Goal: Transaction & Acquisition: Purchase product/service

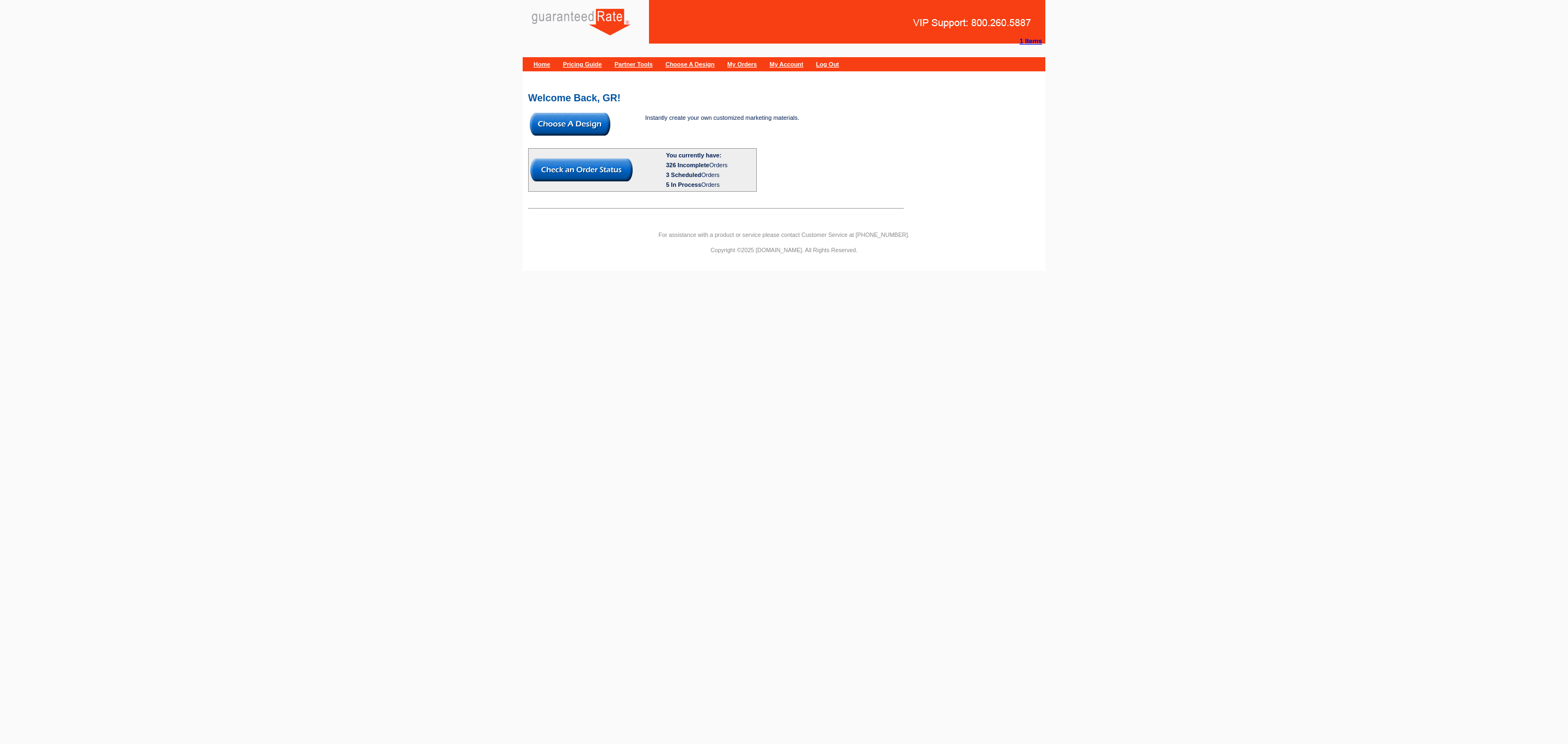
click at [553, 119] on img at bounding box center [570, 124] width 81 height 23
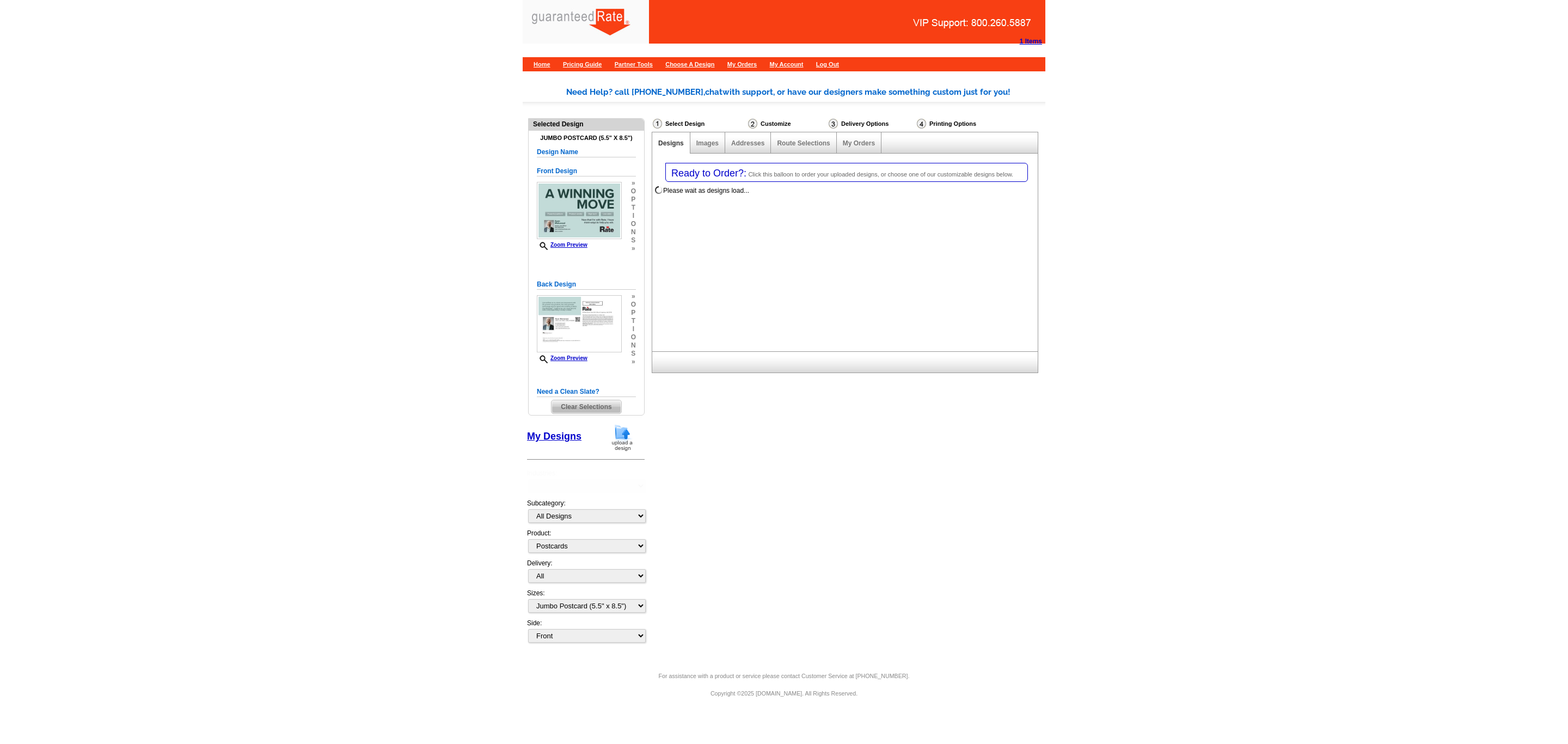
select select "1"
select select "2"
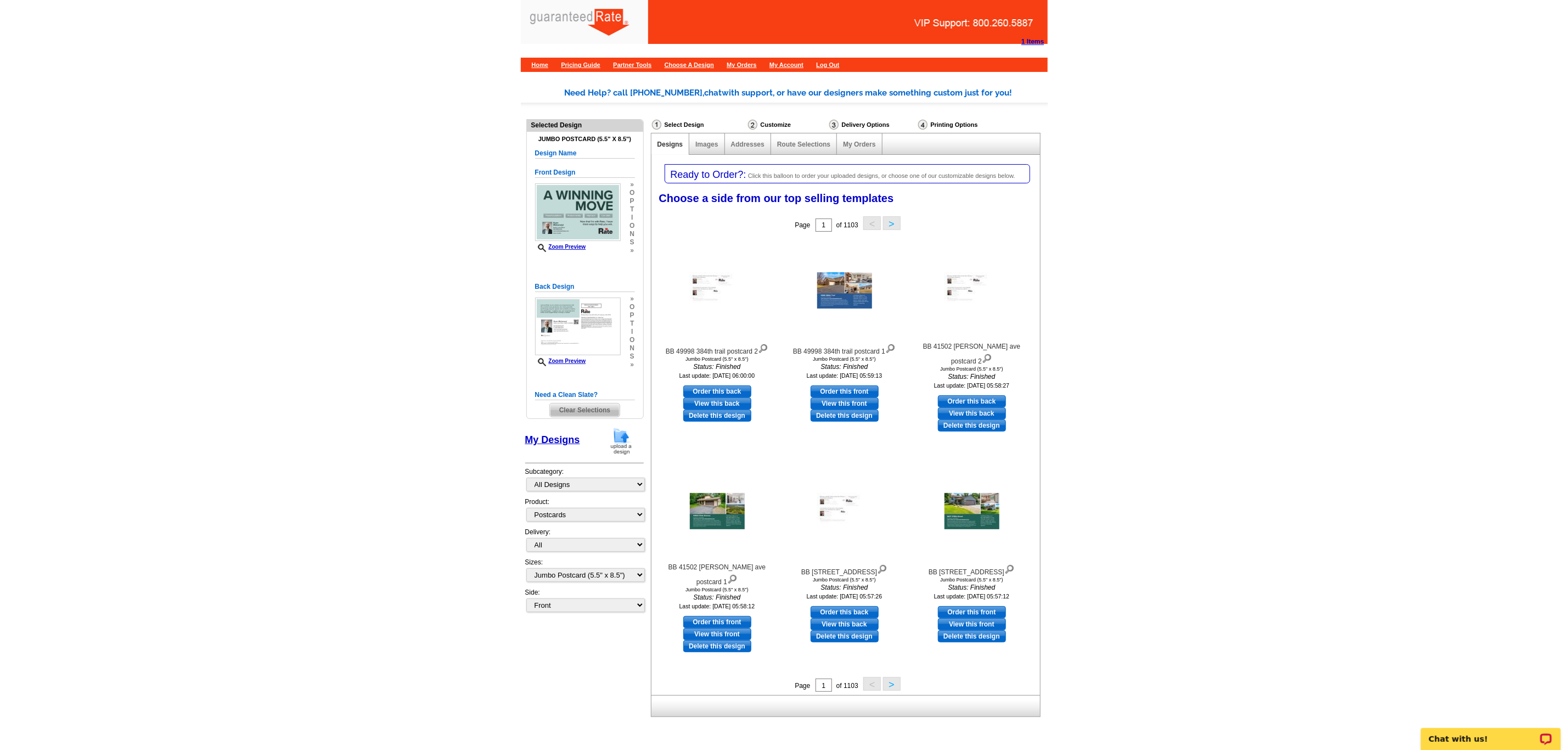
click at [621, 450] on img at bounding box center [621, 441] width 29 height 28
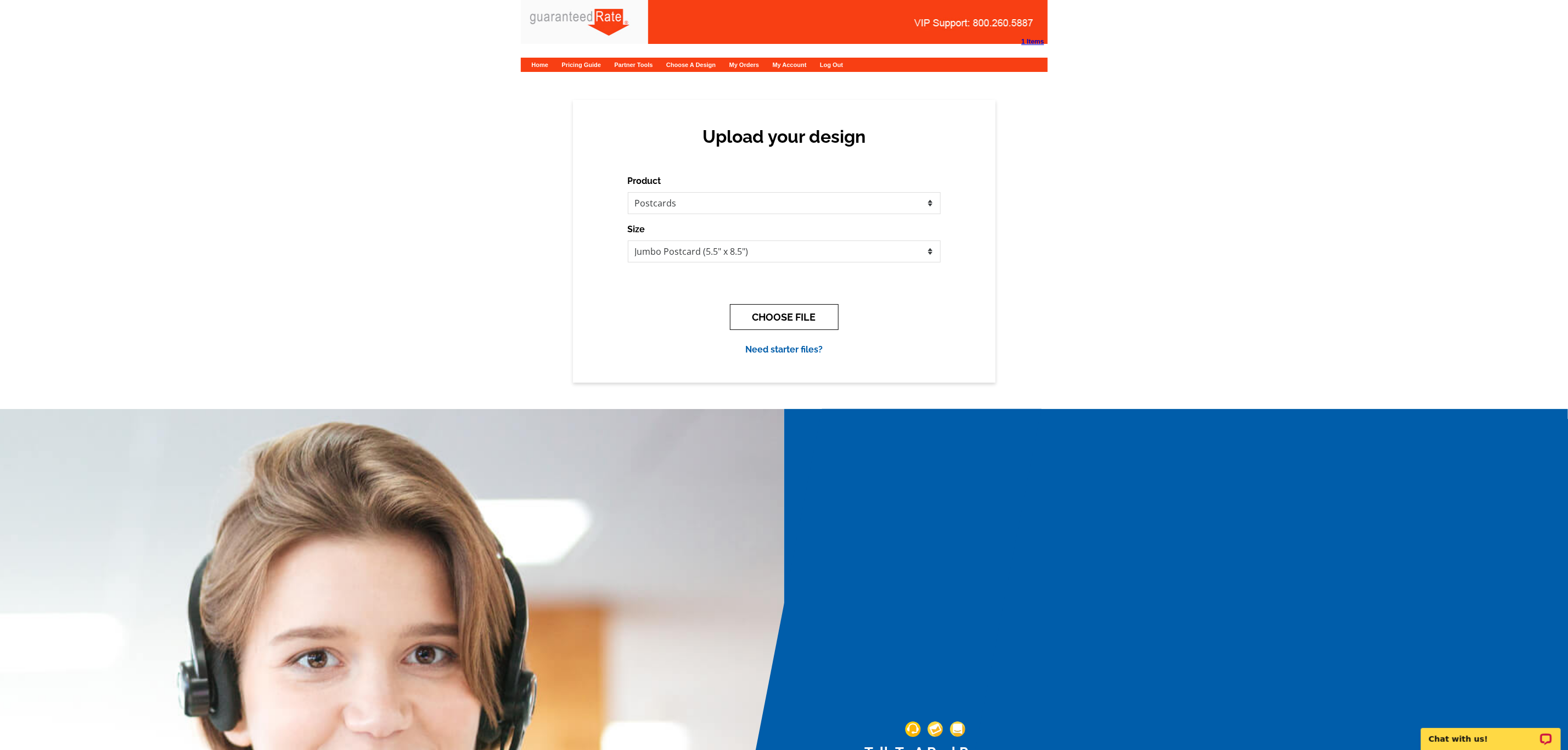
click at [774, 317] on button "CHOOSE FILE" at bounding box center [784, 317] width 109 height 26
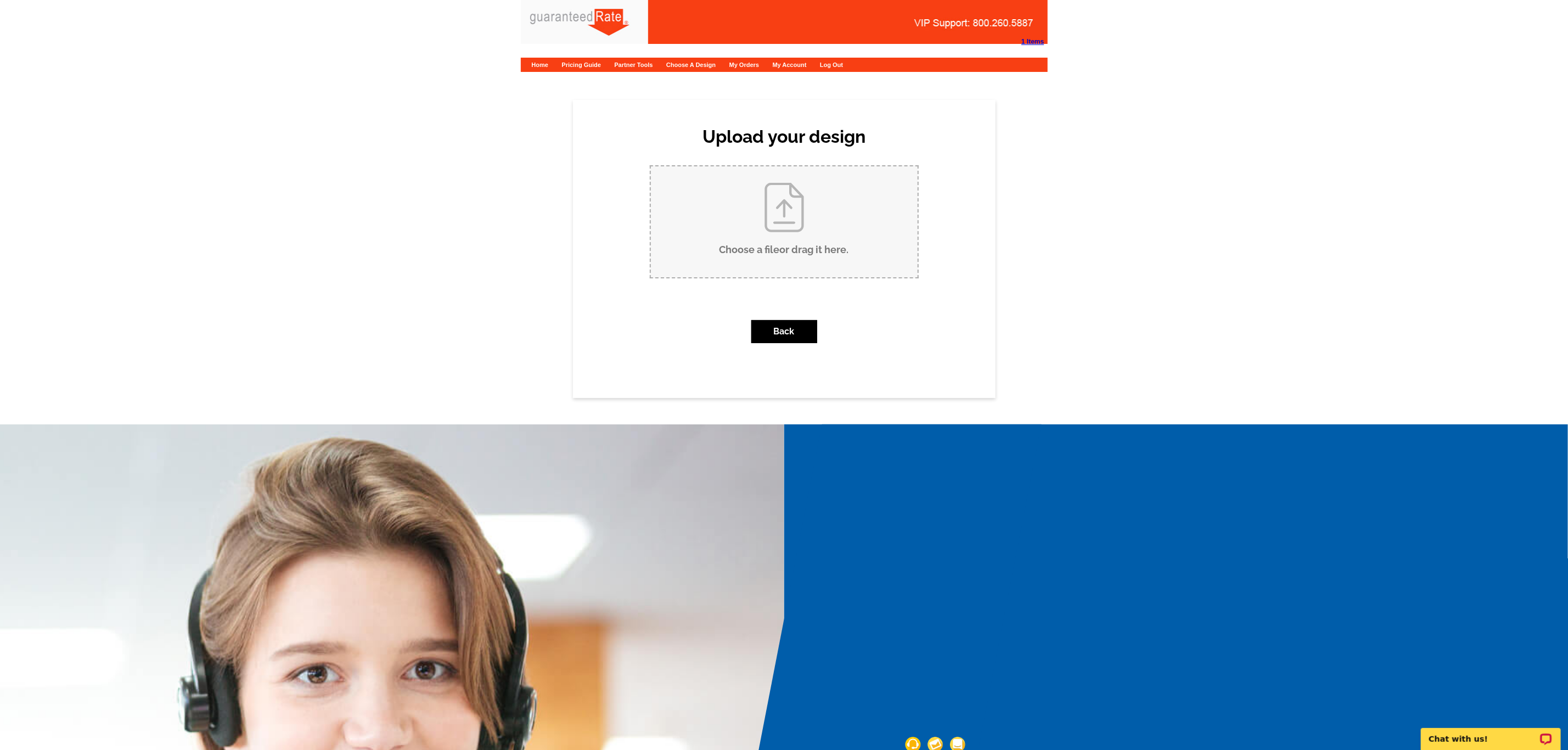
click at [848, 203] on input "Choose a file or drag it here ." at bounding box center [784, 222] width 267 height 111
type input "C:\fakepath\Ryan Mohamed Postcard V1.pdf"
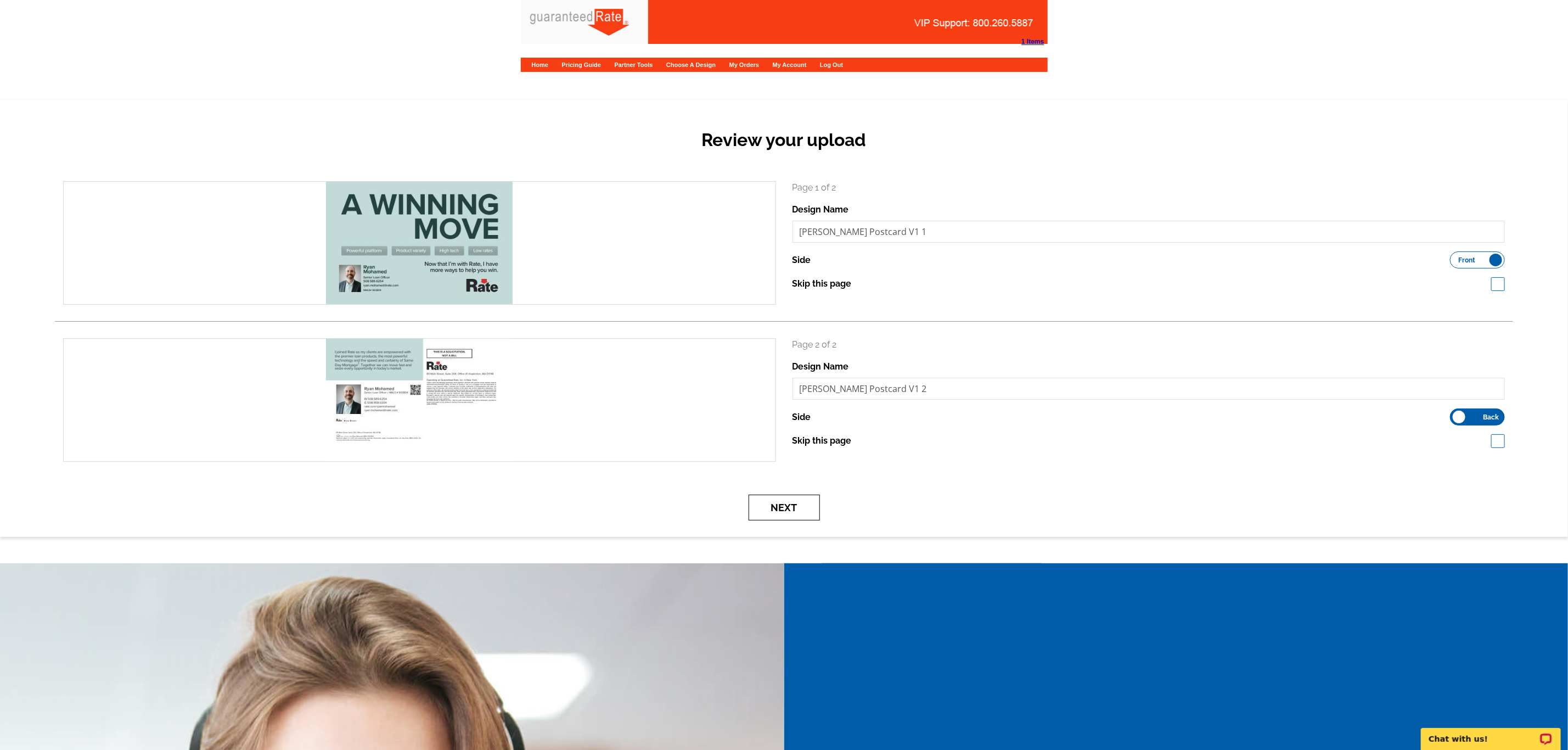
click at [809, 500] on button "Next" at bounding box center [784, 508] width 71 height 26
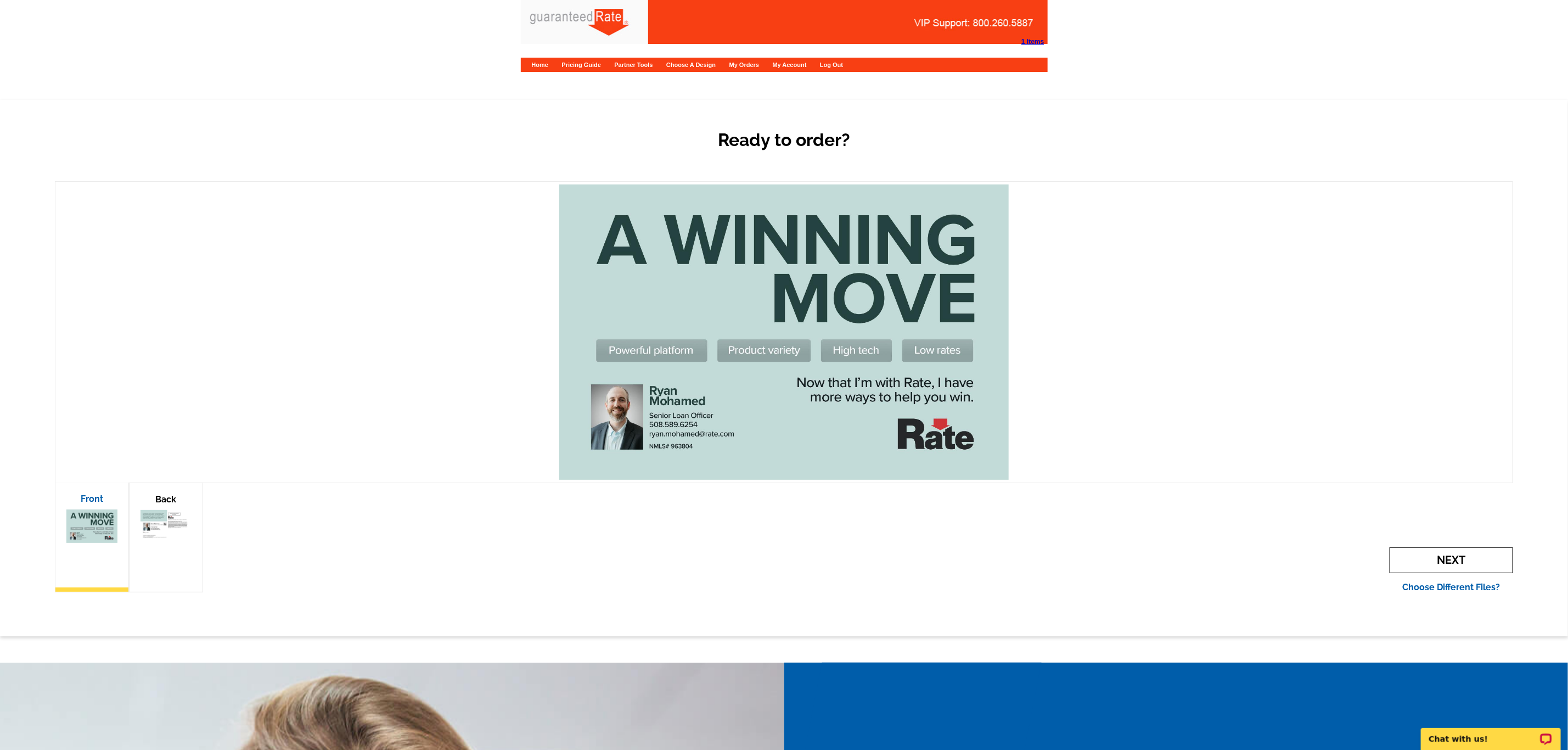
click at [1431, 559] on span "Next" at bounding box center [1451, 560] width 123 height 26
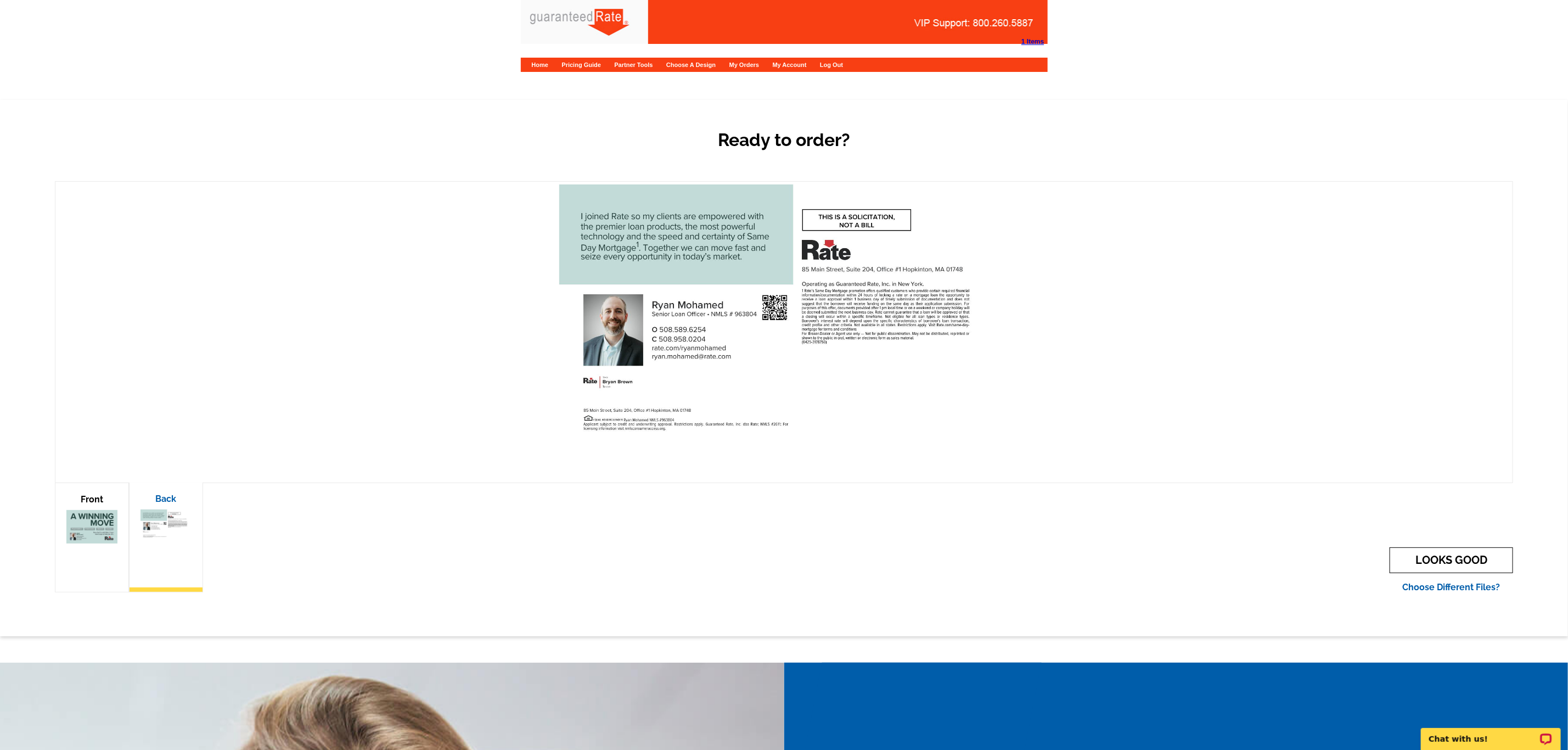
click at [1437, 562] on link "LOOKS GOOD" at bounding box center [1451, 560] width 123 height 26
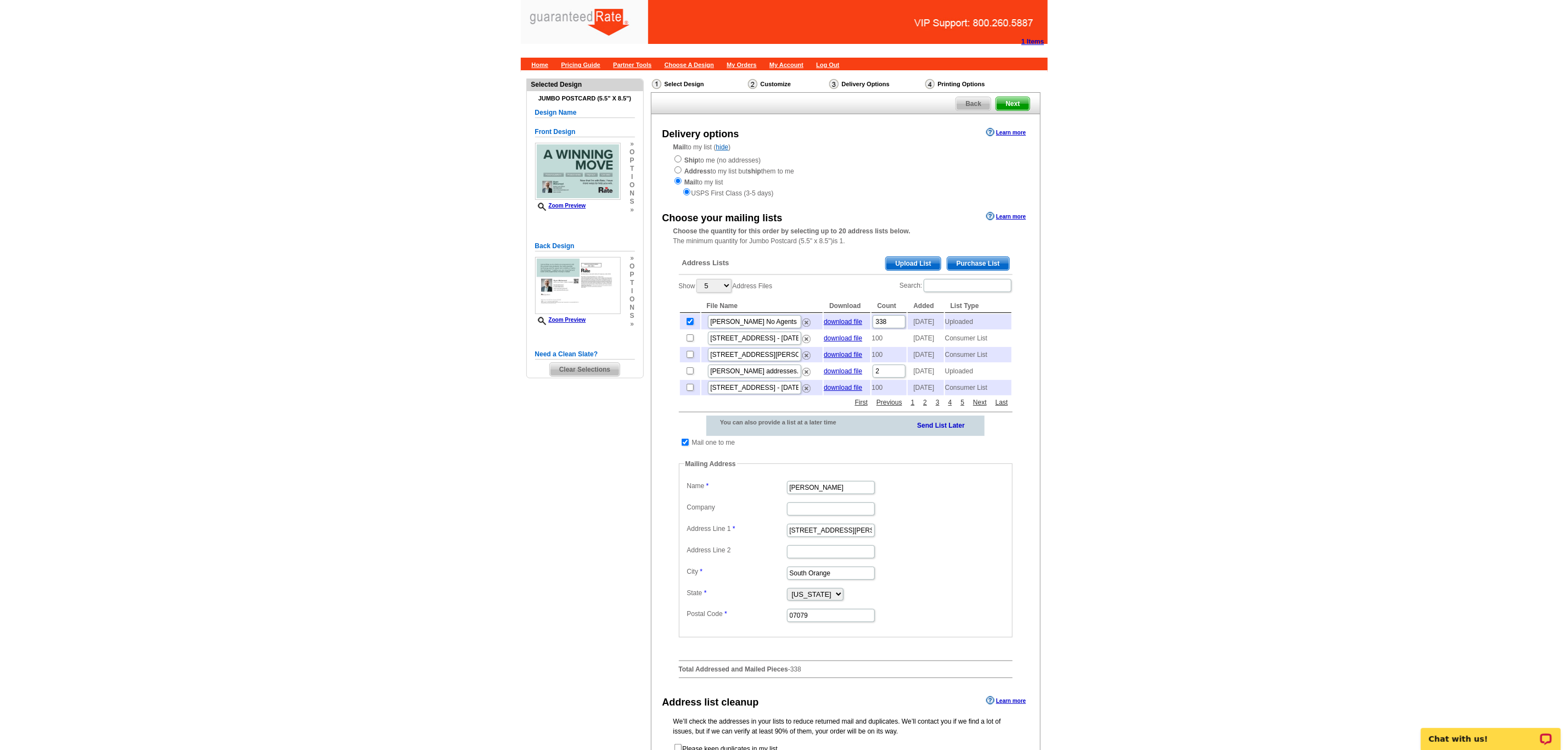
scroll to position [82, 0]
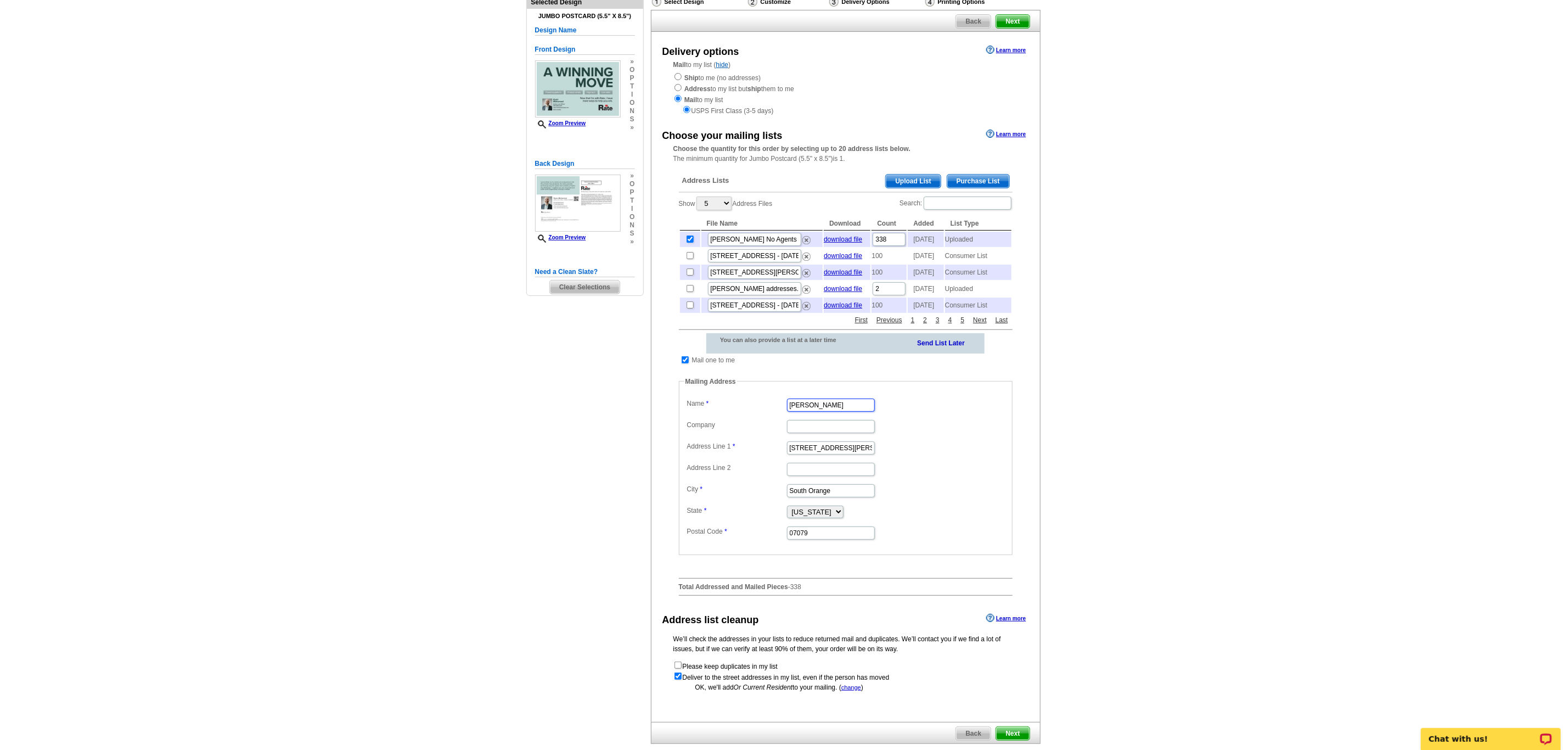
drag, startPoint x: 858, startPoint y: 424, endPoint x: 714, endPoint y: 422, distance: 144.0
click at [714, 422] on dl "Label Mail-To-Me Name Vanessa Pollock Company Address Line 1 350 Tillou Rd Addr…" at bounding box center [845, 468] width 322 height 145
click at [686, 363] on input "checkbox" at bounding box center [685, 360] width 7 height 7
checkbox input "false"
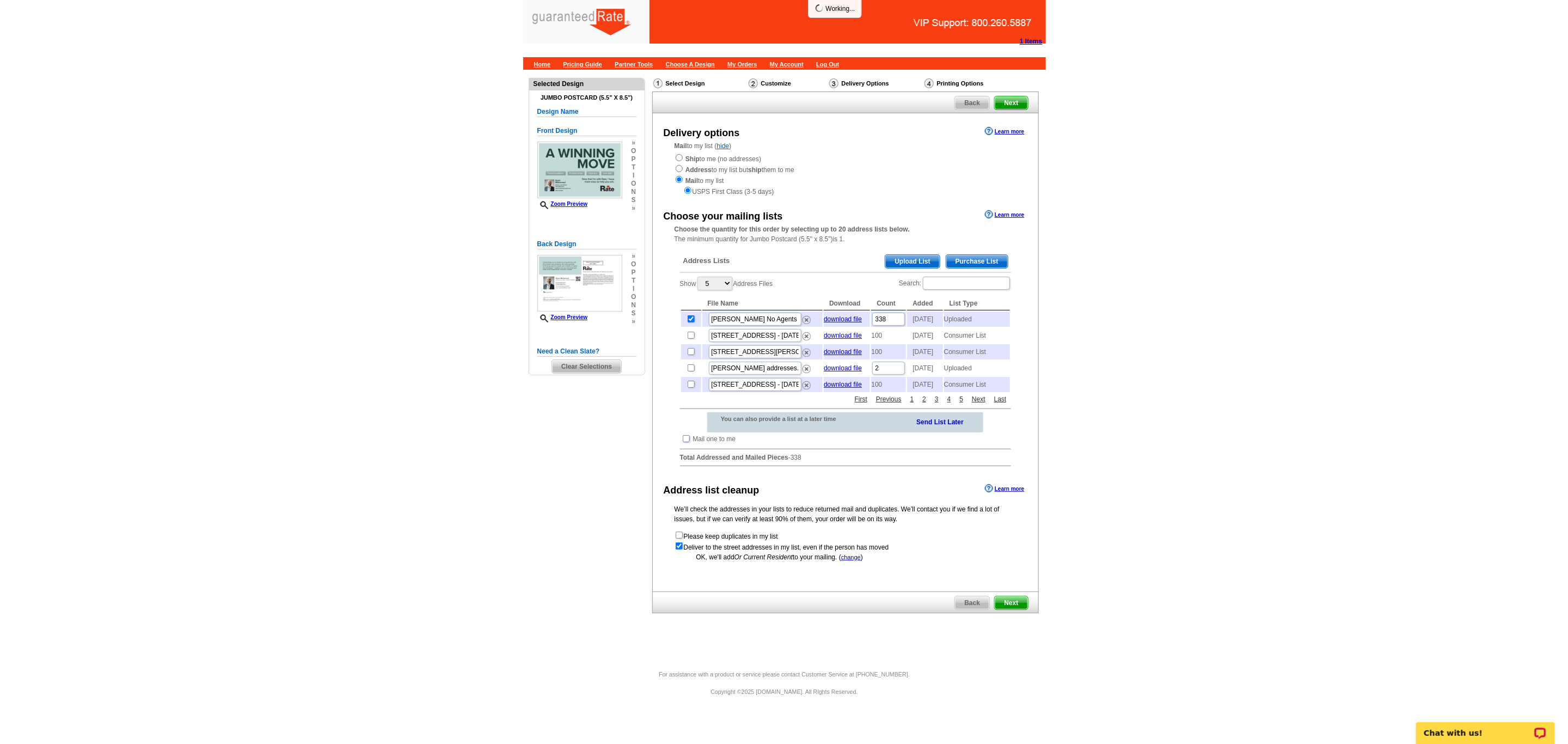
scroll to position [0, 0]
click at [1006, 610] on span "Next" at bounding box center [1010, 603] width 32 height 13
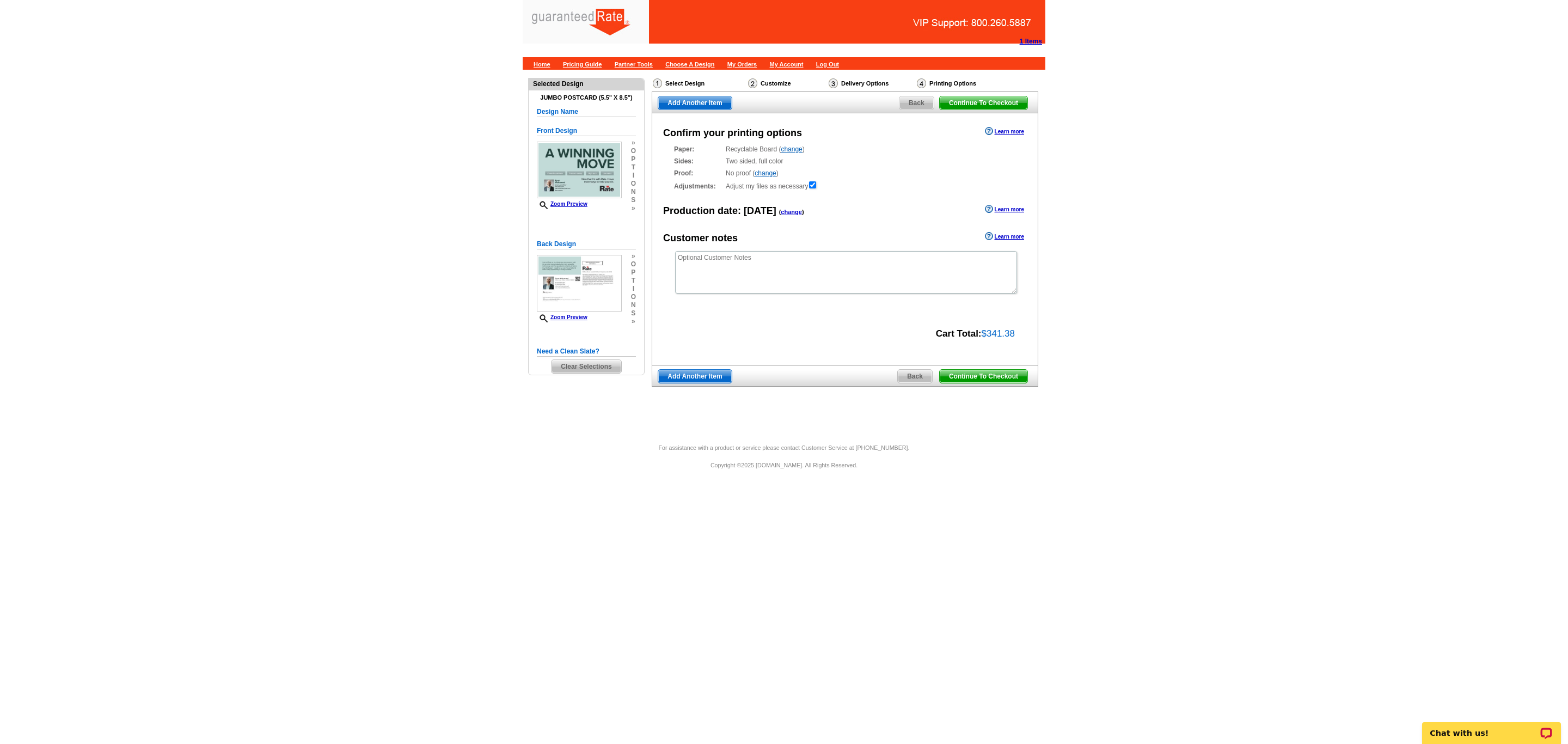
click at [971, 378] on span "Continue To Checkout" at bounding box center [983, 376] width 87 height 13
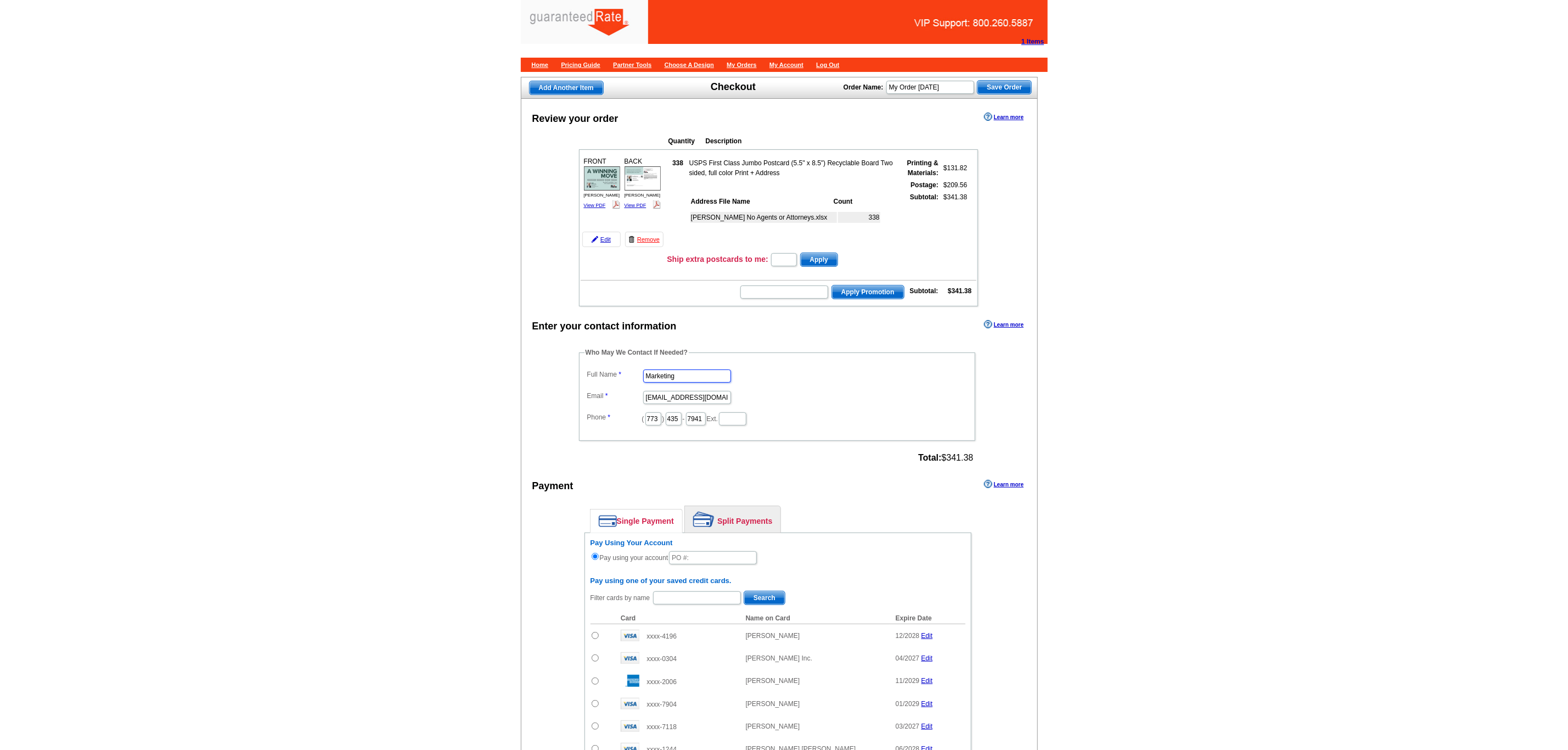
click at [712, 383] on input "Marketing" at bounding box center [688, 376] width 88 height 13
drag, startPoint x: 688, startPoint y: 387, endPoint x: 597, endPoint y: 387, distance: 91.0
click at [597, 387] on dl "Full Name Marketing Email [EMAIL_ADDRESS][DOMAIN_NAME] Phone ( 773 ) 435 - 7941…" at bounding box center [777, 397] width 385 height 60
type input "[PERSON_NAME]"
type input "[PERSON_NAME][EMAIL_ADDRESS][PERSON_NAME][DOMAIN_NAME]"
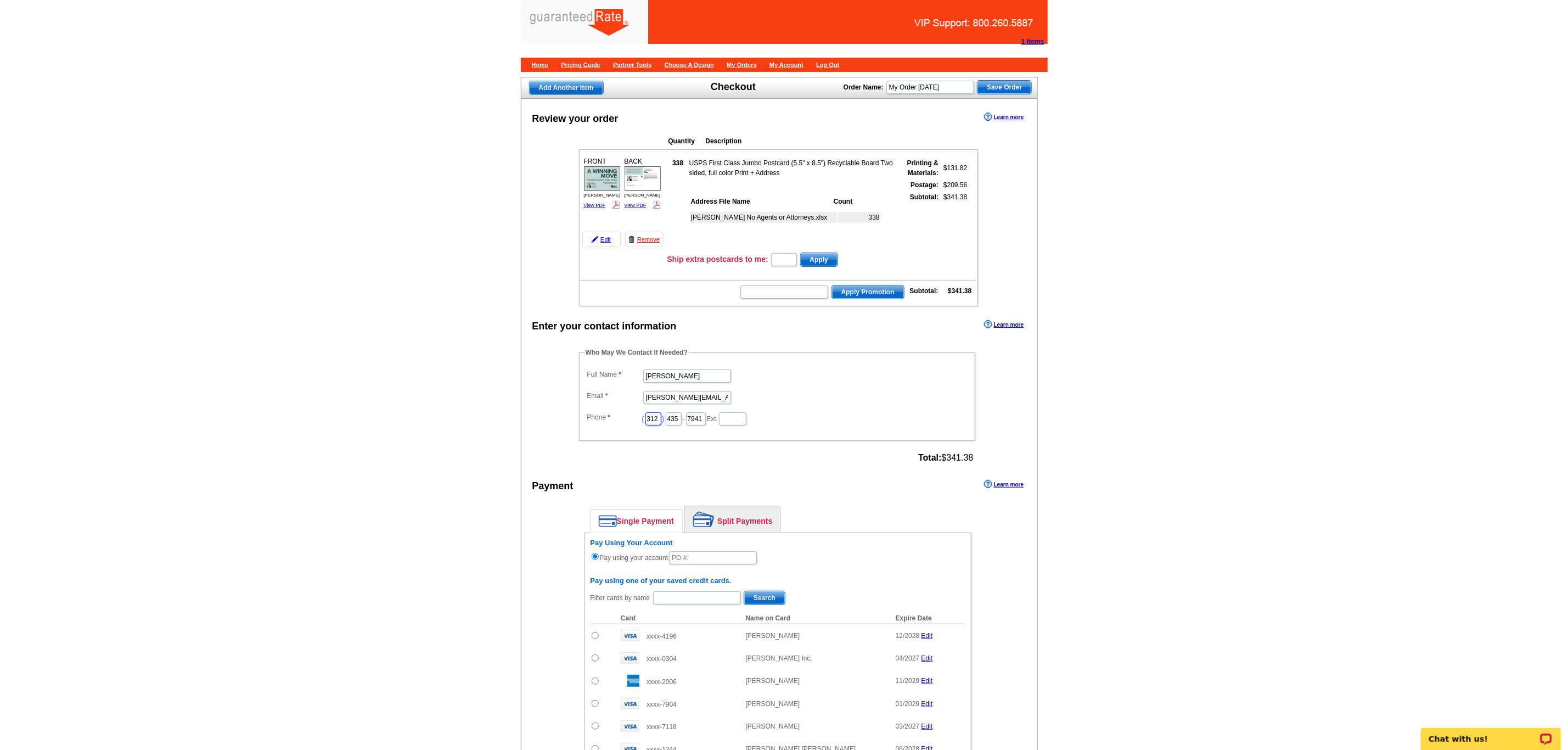
type input "312"
type input "509"
type input "4245"
click at [542, 403] on div "Enter your contact information Learn more Who May We Contact If Needed? Full Na…" at bounding box center [780, 652] width 517 height 669
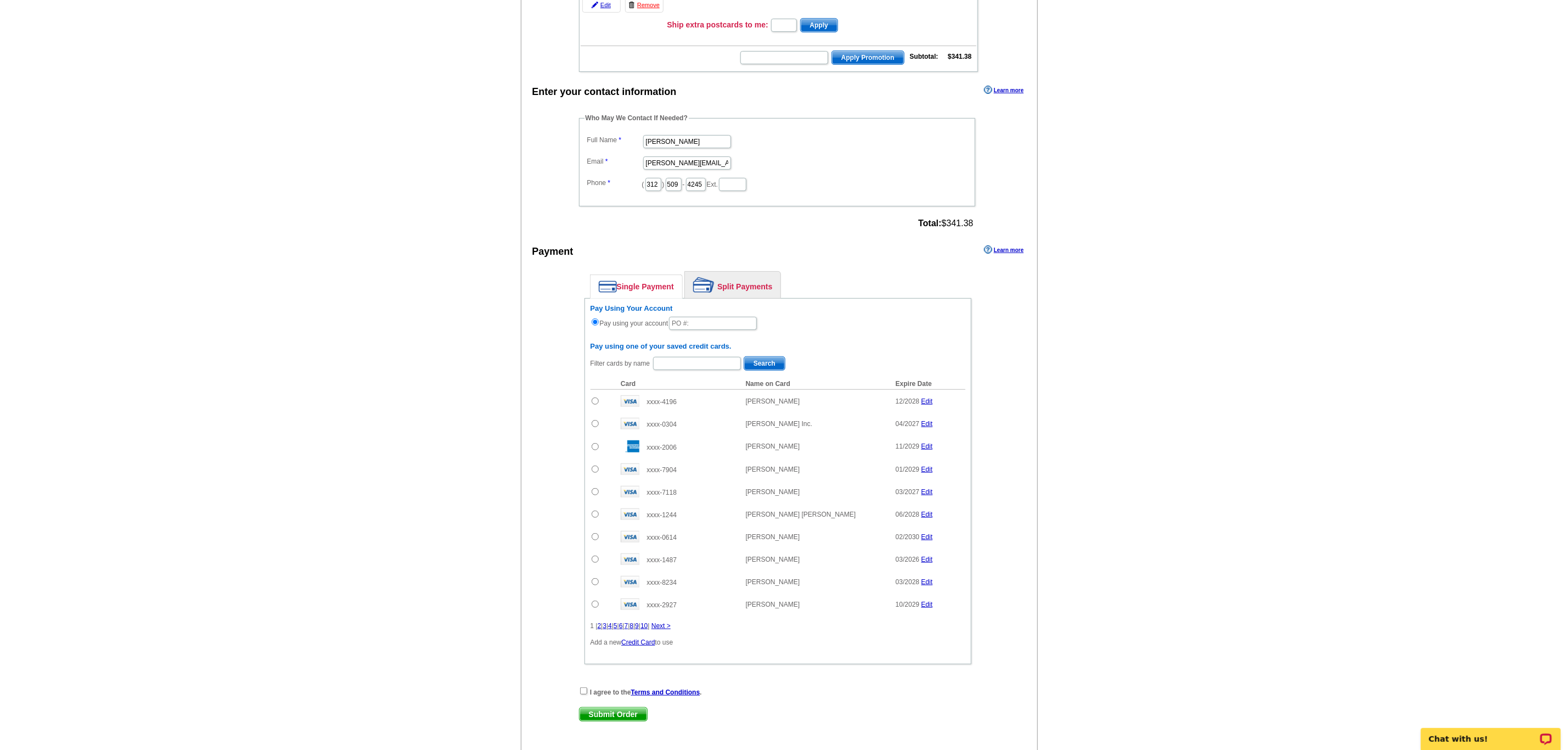
scroll to position [239, 0]
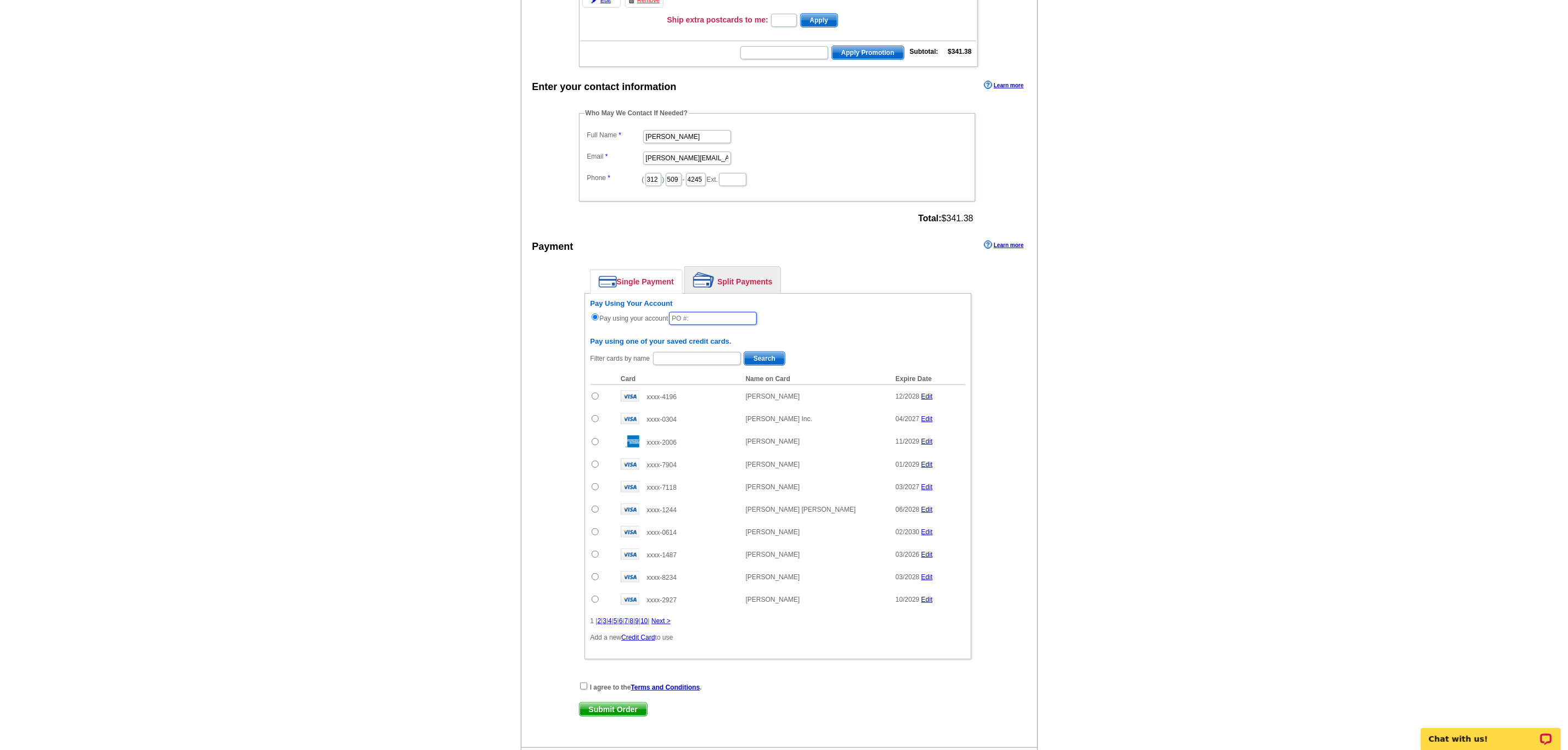
click at [733, 325] on input "text" at bounding box center [713, 319] width 88 height 13
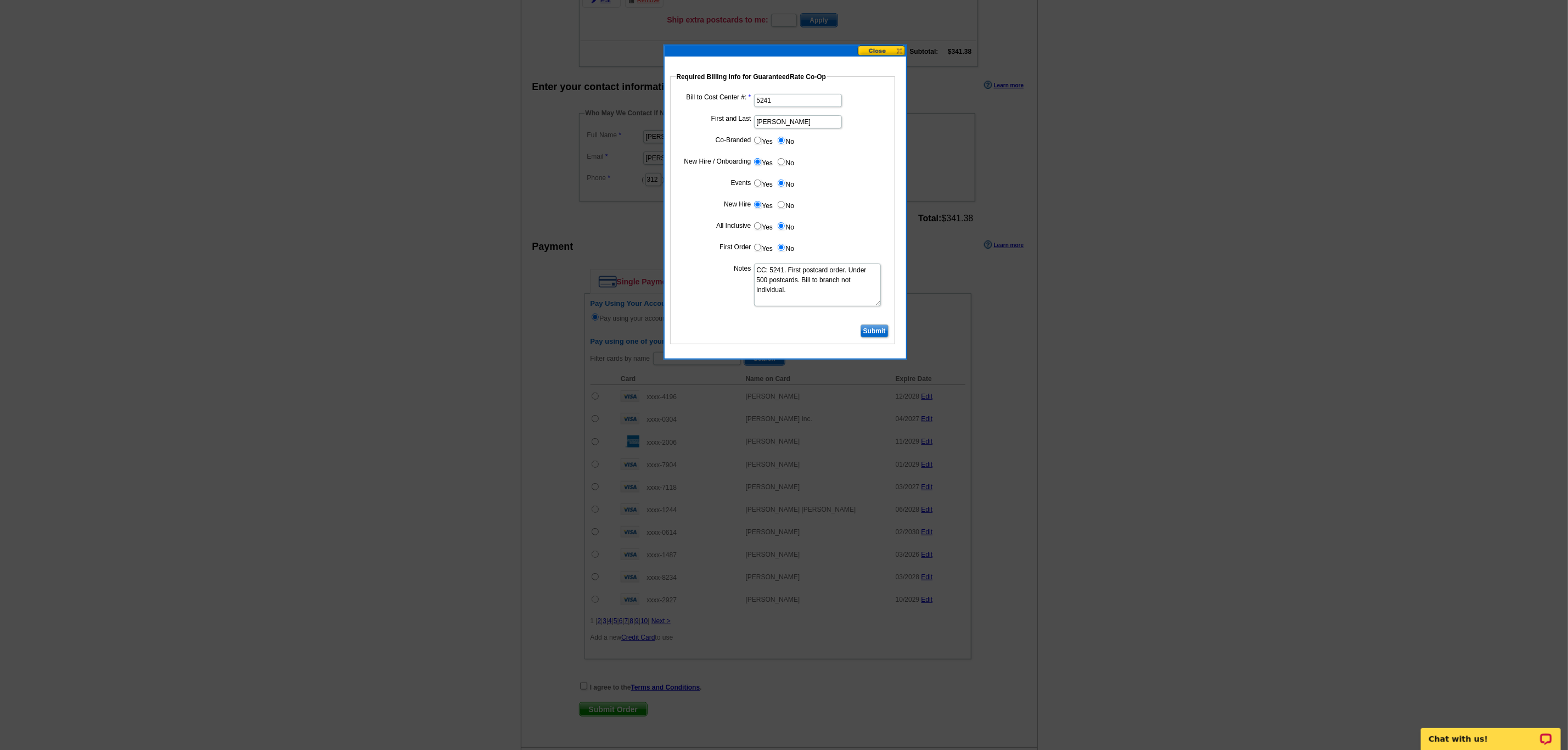
type input "992025_DZ_226"
click at [883, 332] on input "Submit" at bounding box center [874, 331] width 28 height 13
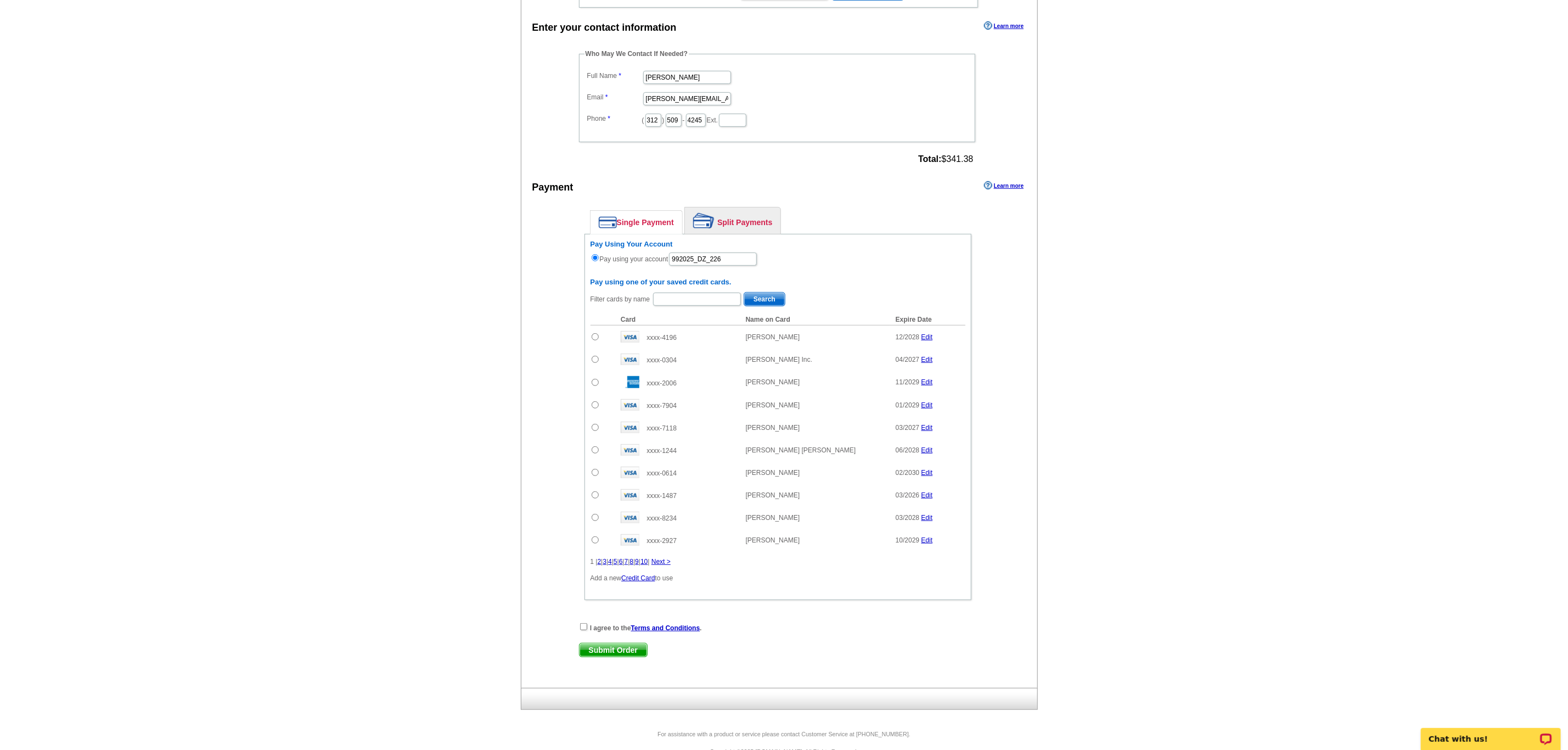
scroll to position [348, 0]
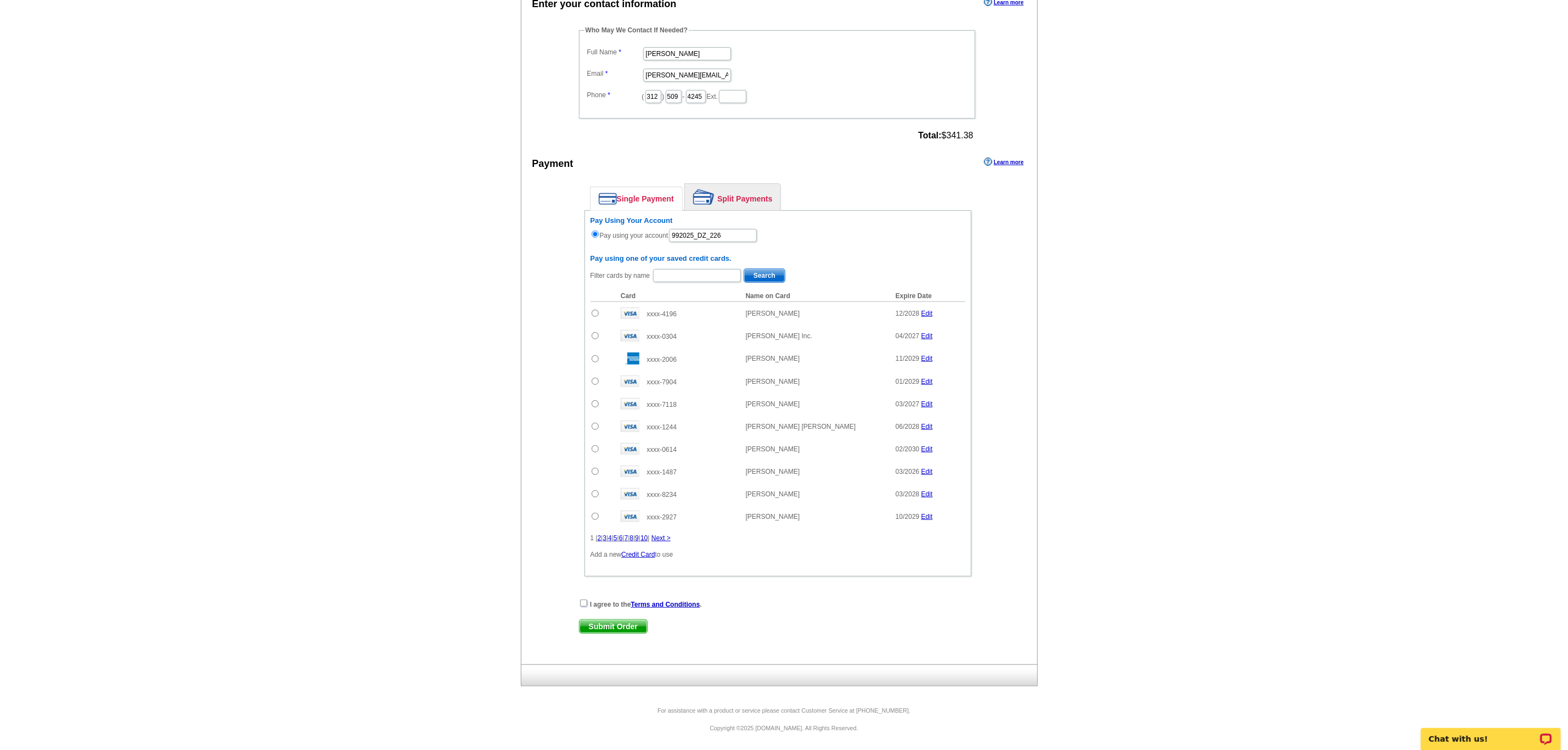
click at [580, 603] on input "checkbox" at bounding box center [583, 603] width 7 height 7
checkbox input "true"
click at [621, 621] on span "Submit Order" at bounding box center [613, 626] width 67 height 13
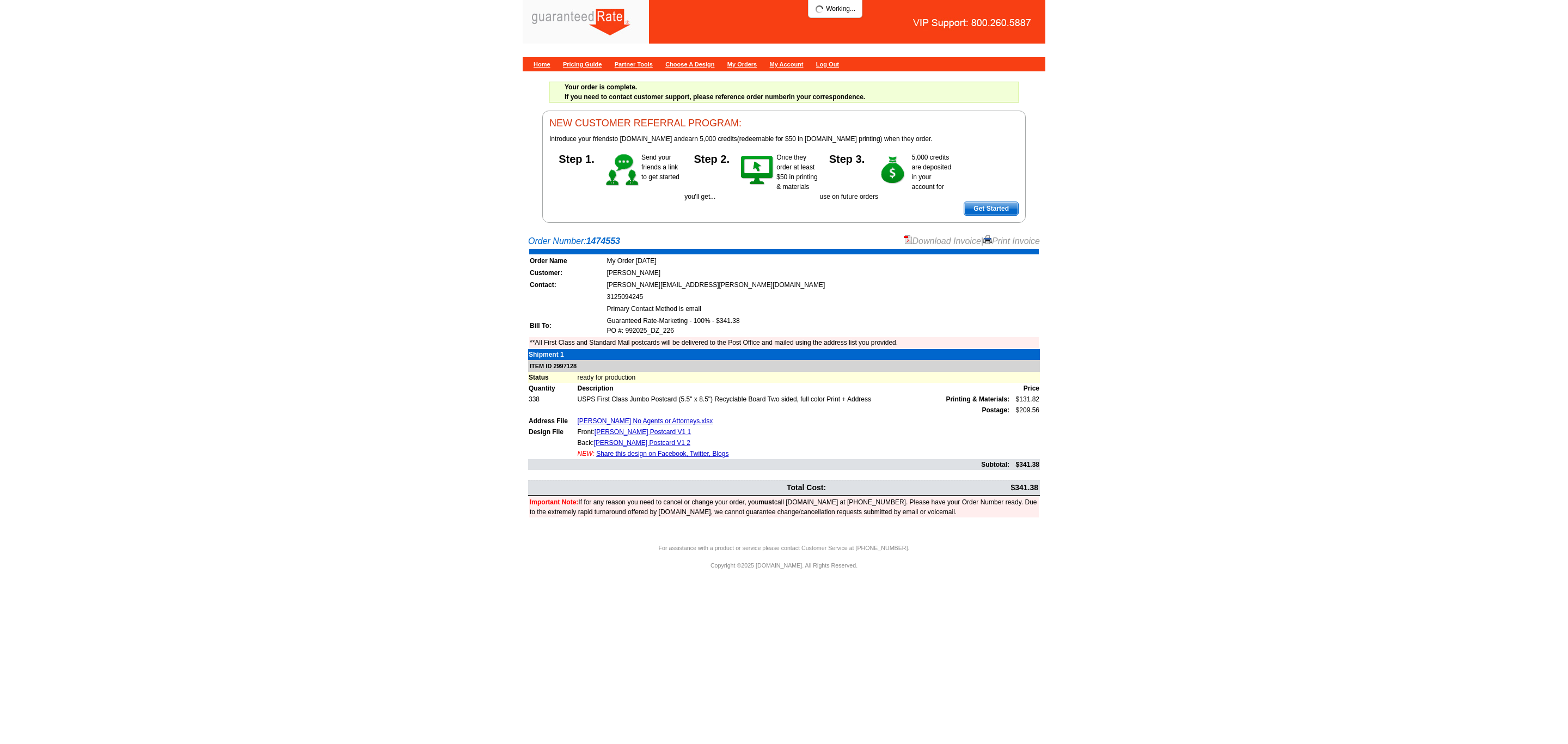
click at [936, 239] on link "Download Invoice" at bounding box center [942, 241] width 77 height 9
